Goal: Navigation & Orientation: Find specific page/section

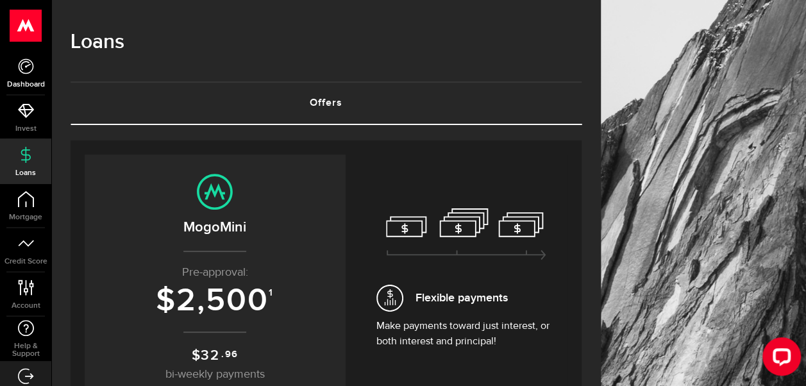
click at [31, 83] on span "Dashboard" at bounding box center [25, 85] width 51 height 8
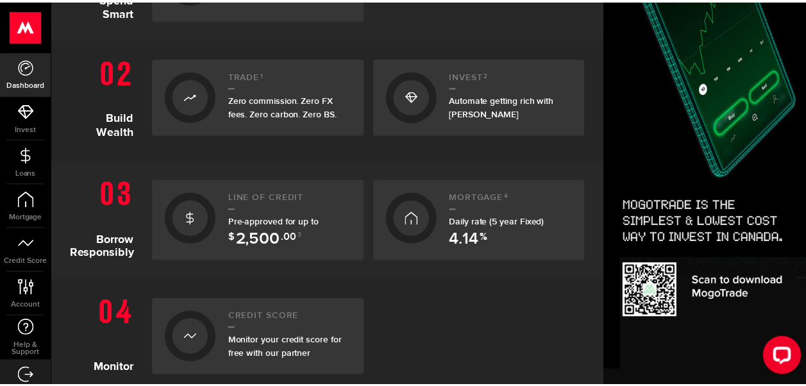
scroll to position [373, 0]
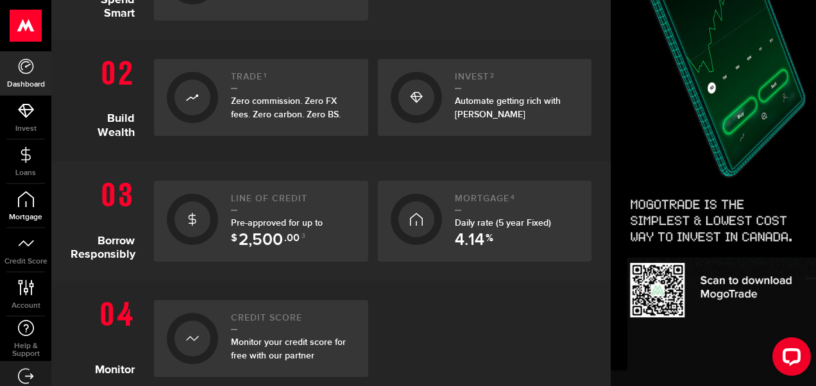
click at [25, 214] on span "Mortgage" at bounding box center [25, 218] width 51 height 8
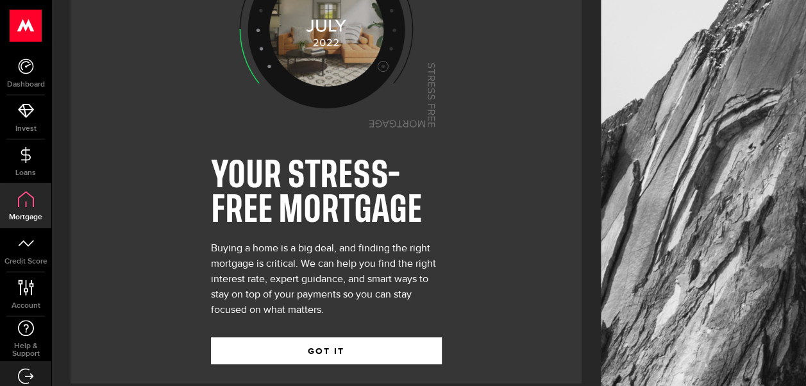
scroll to position [108, 0]
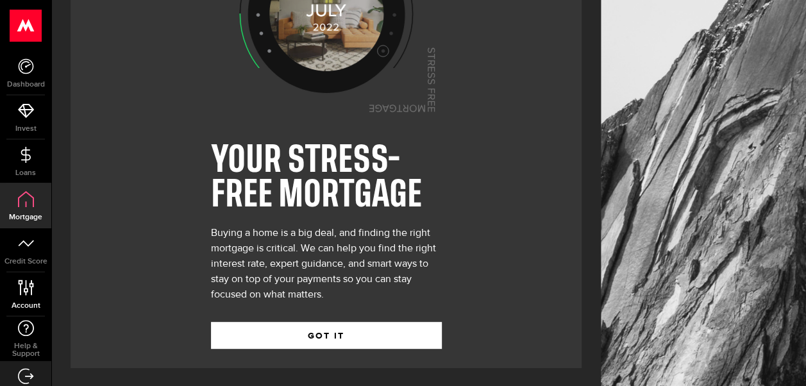
click at [27, 307] on span "Account" at bounding box center [25, 306] width 51 height 8
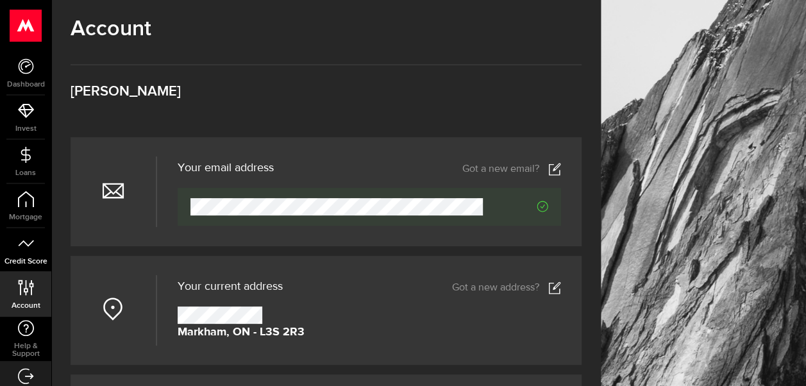
click at [24, 259] on span "Credit Score" at bounding box center [25, 262] width 51 height 8
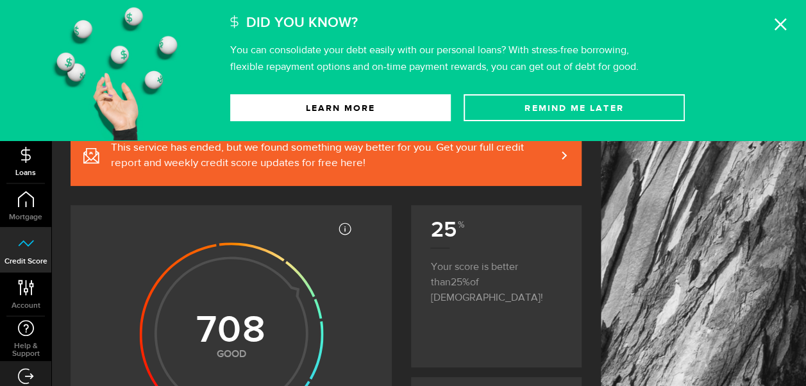
click at [24, 169] on span "Loans" at bounding box center [25, 173] width 51 height 8
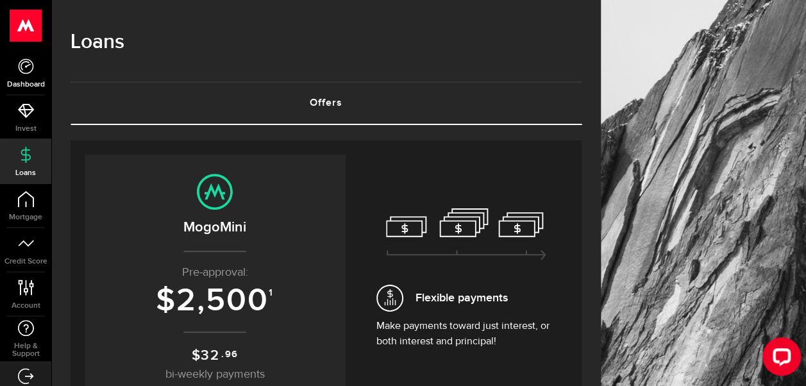
click at [26, 83] on span "Dashboard" at bounding box center [25, 85] width 51 height 8
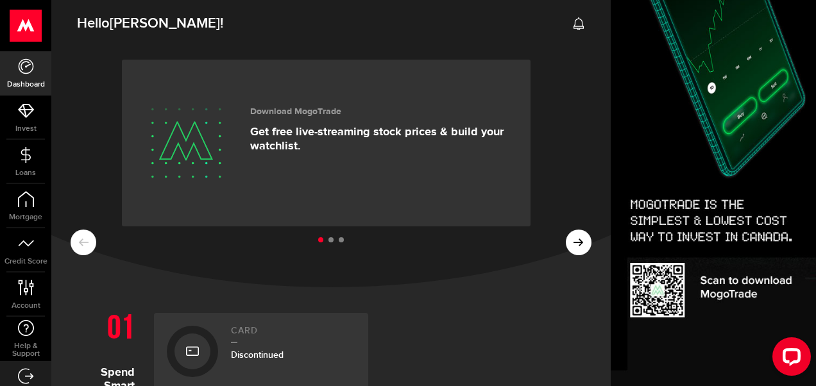
click at [574, 26] on use at bounding box center [579, 23] width 10 height 13
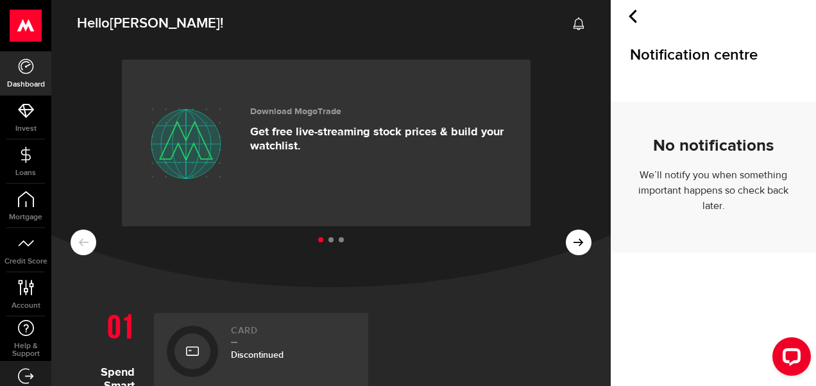
click at [30, 26] on use at bounding box center [25, 26] width 31 height 32
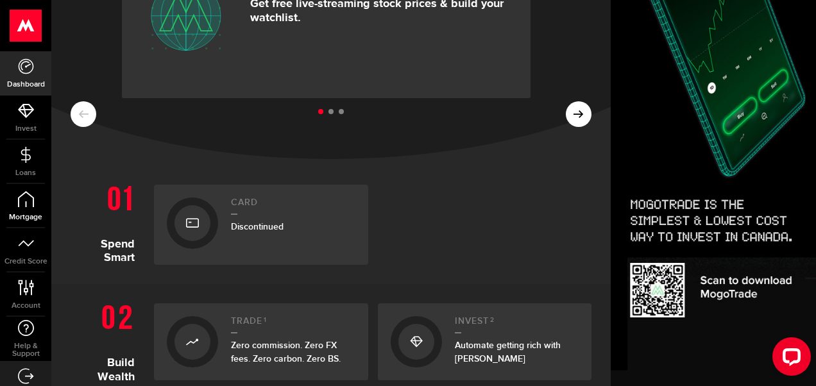
scroll to position [19, 0]
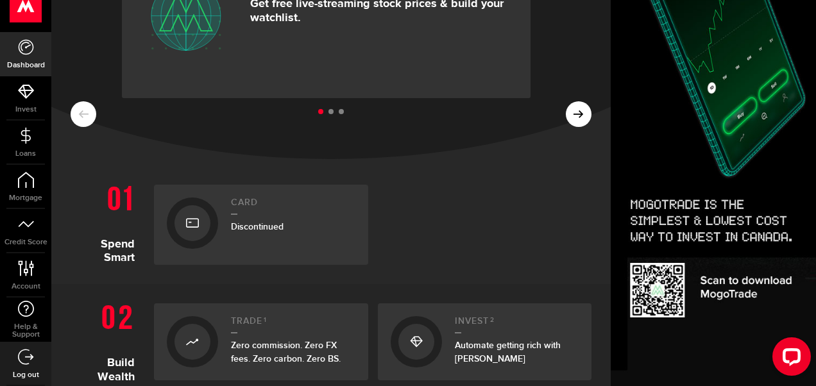
click at [32, 374] on span "Log out" at bounding box center [25, 375] width 51 height 8
